Goal: Information Seeking & Learning: Understand process/instructions

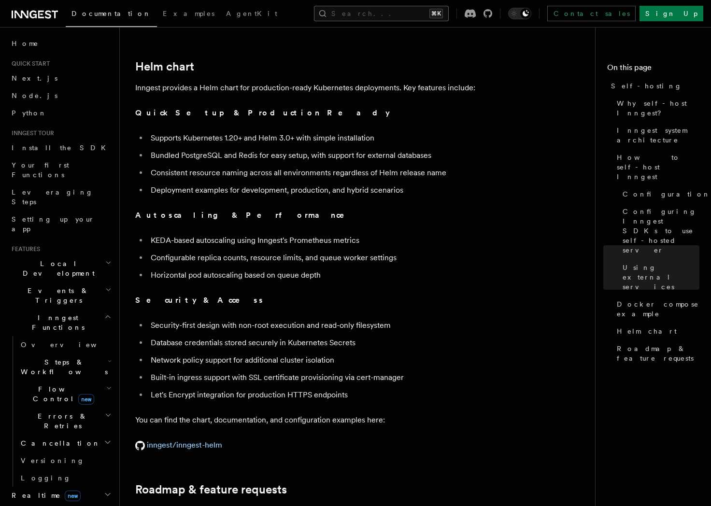
click at [390, 9] on button "Search... ⌘K" at bounding box center [381, 13] width 135 height 15
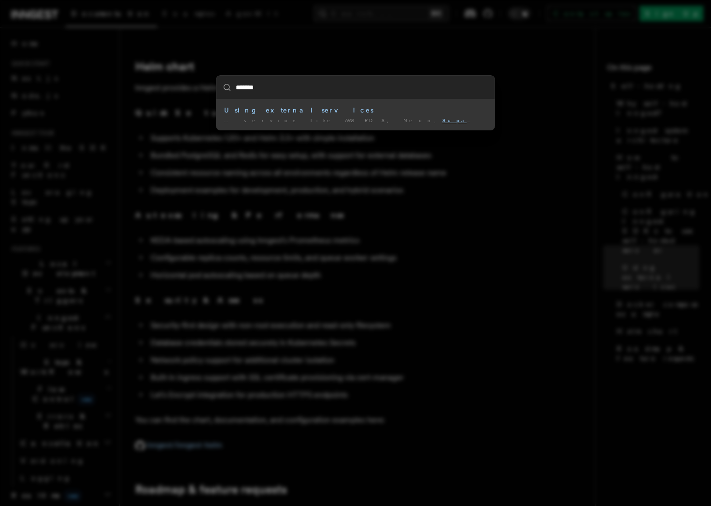
type input "********"
click at [277, 111] on div "Using external services" at bounding box center [355, 110] width 263 height 10
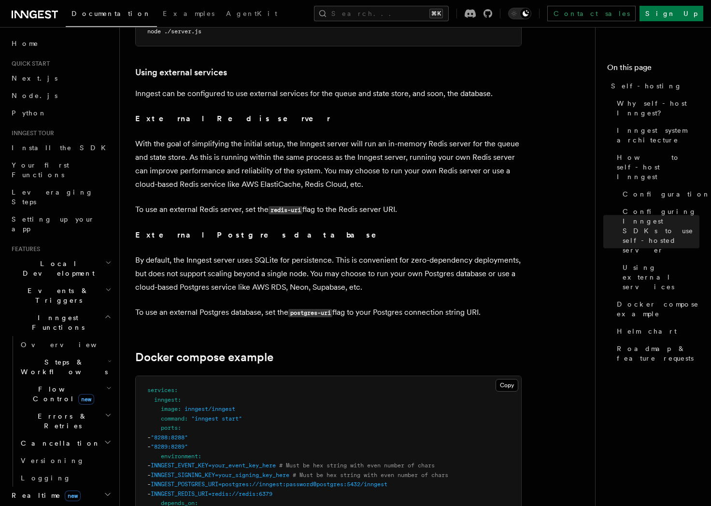
scroll to position [2282, 0]
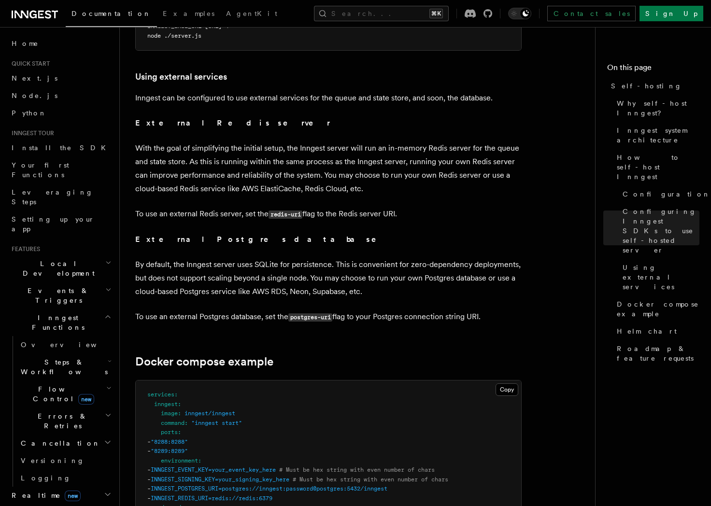
click at [330, 268] on p "By default, the Inngest server uses SQLite for persistence. This is convenient …" at bounding box center [328, 278] width 387 height 41
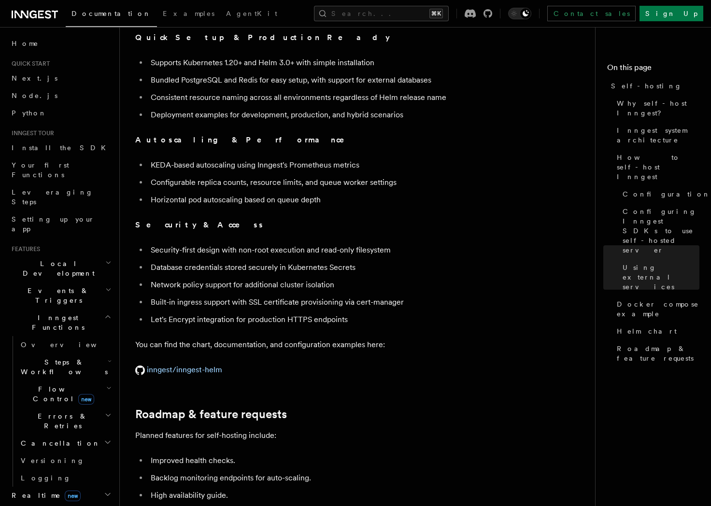
scroll to position [3369, 0]
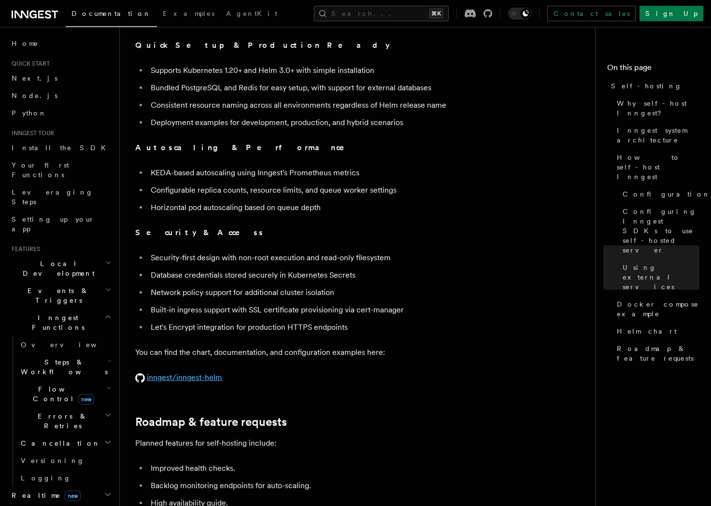
click at [182, 373] on link "inngest/inngest-helm" at bounding box center [178, 377] width 87 height 9
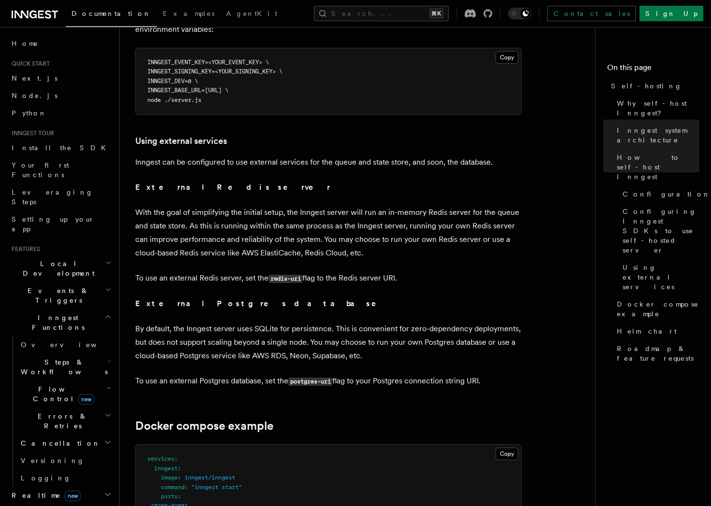
scroll to position [2282, 0]
